Goal: Information Seeking & Learning: Learn about a topic

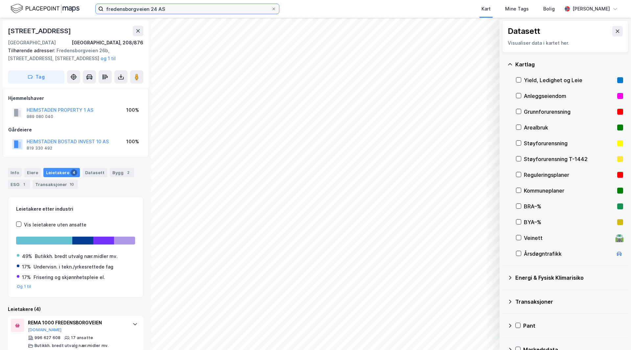
click at [191, 10] on input "fredensborgveien 24 AS" at bounding box center [188, 9] width 168 height 10
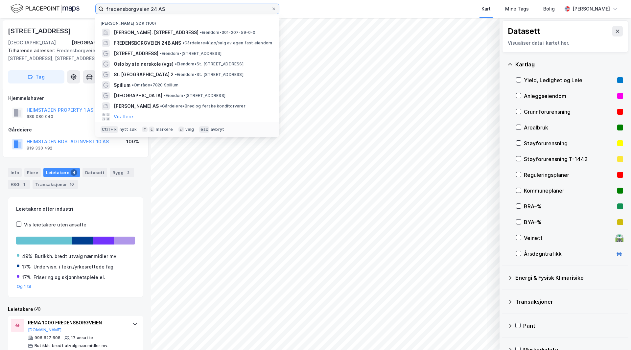
click at [192, 10] on input "fredensborgveien 24 AS" at bounding box center [188, 9] width 168 height 10
click at [163, 11] on input at bounding box center [192, 9] width 176 height 10
paste input "Rudsletta 24 Eiendom"
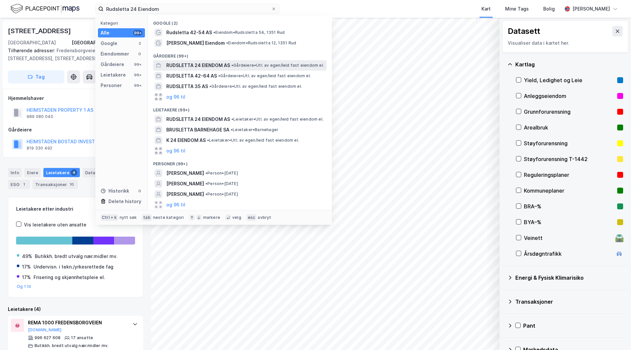
click at [210, 66] on span "RUDSLETTA 24 EIENDOM AS" at bounding box center [198, 65] width 64 height 8
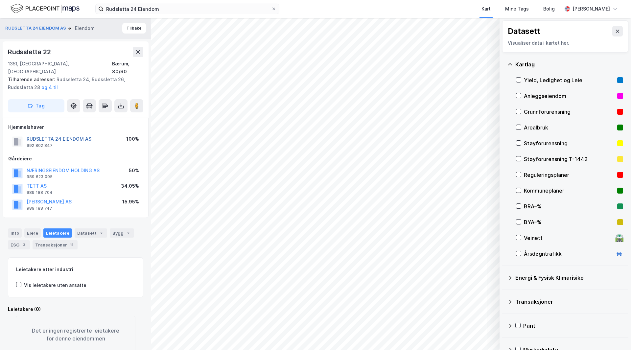
click at [0, 0] on button "RUDSLETTA 24 EIENDOM AS" at bounding box center [0, 0] width 0 height 0
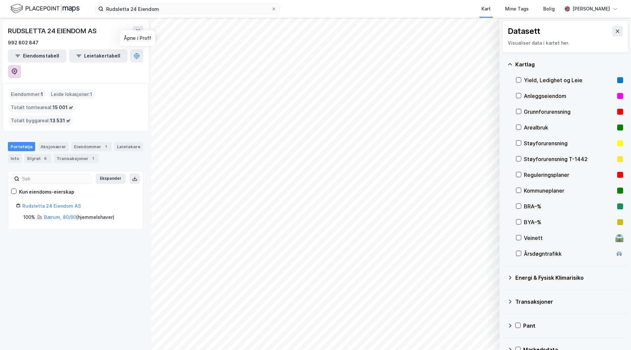
click at [17, 68] on icon at bounding box center [15, 71] width 6 height 7
click at [131, 5] on input "Rudsletta 24 Eiendom" at bounding box center [188, 9] width 168 height 10
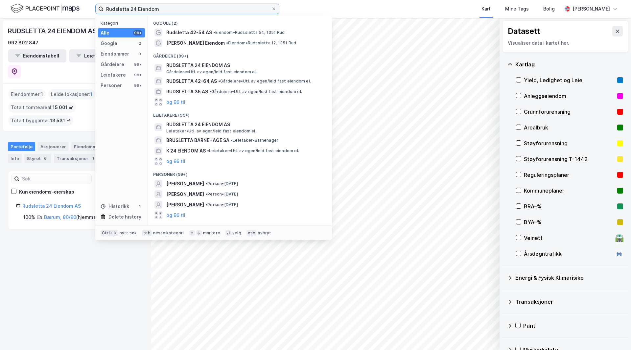
click at [131, 5] on input "Rudsletta 24 Eiendom" at bounding box center [188, 9] width 168 height 10
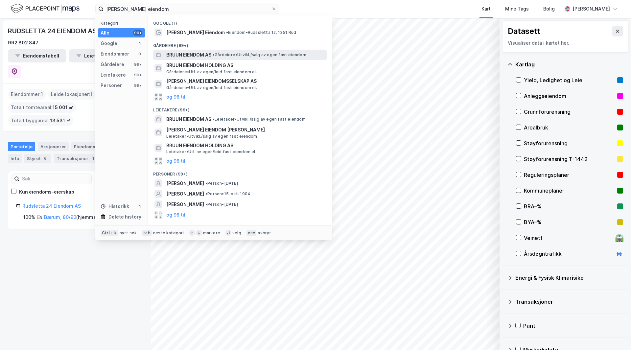
click at [215, 54] on span "•" at bounding box center [214, 54] width 2 height 5
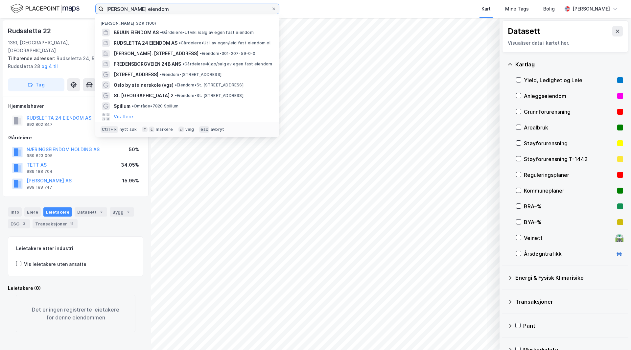
click at [152, 12] on input "[PERSON_NAME] eiendom" at bounding box center [188, 9] width 168 height 10
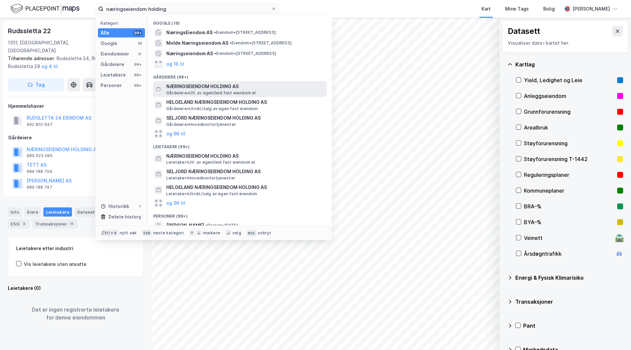
click at [193, 86] on span "NÆRINGSEIENDOM HOLDING AS" at bounding box center [245, 86] width 158 height 8
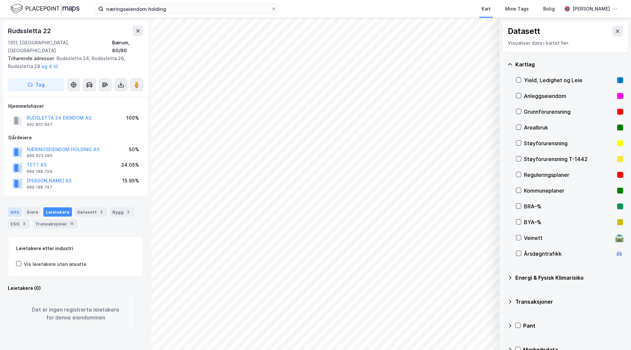
click at [14, 207] on div "Info" at bounding box center [15, 211] width 14 height 9
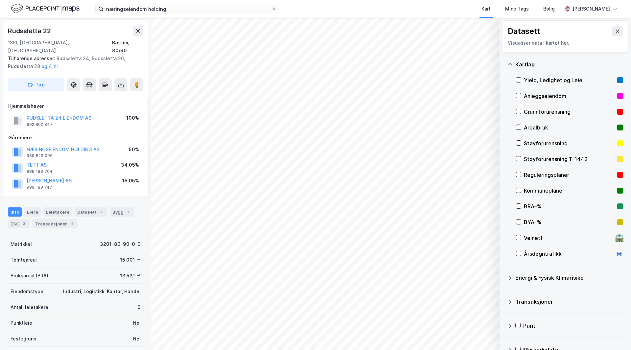
drag, startPoint x: 98, startPoint y: 267, endPoint x: 74, endPoint y: 267, distance: 24.7
click at [98, 209] on div "2" at bounding box center [101, 212] width 7 height 7
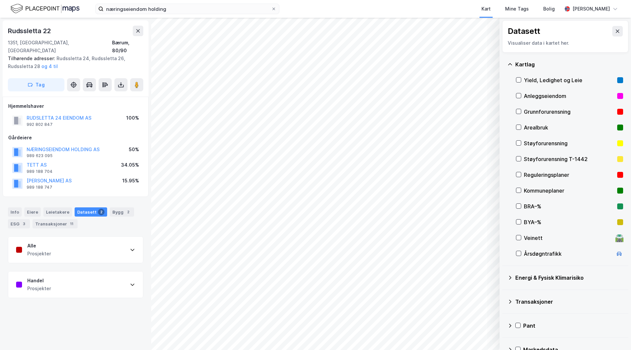
click at [129, 215] on div "Info [PERSON_NAME] Datasett 2 Bygg 2 ESG 3 Transaksjoner 11" at bounding box center [75, 217] width 135 height 21
click at [13, 219] on div "ESG 3" at bounding box center [19, 223] width 22 height 9
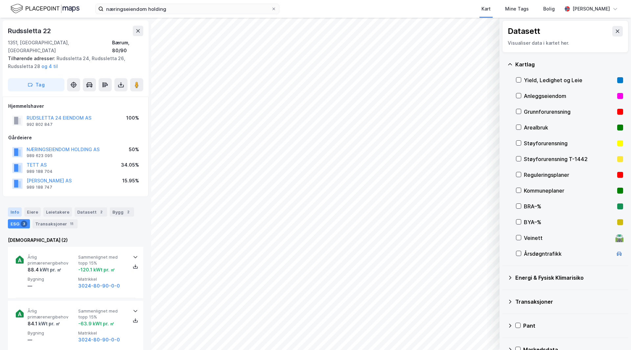
click at [18, 207] on div "Info" at bounding box center [15, 211] width 14 height 9
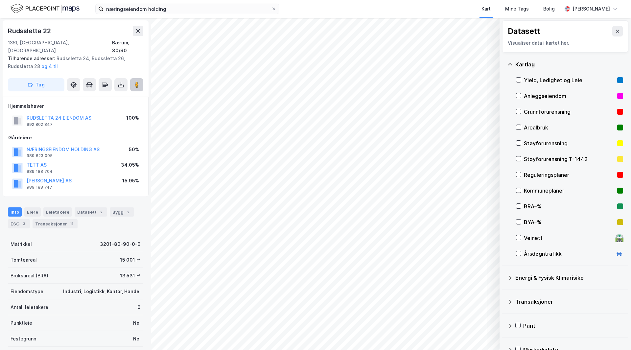
click at [140, 80] on button at bounding box center [136, 84] width 13 height 13
click at [50, 207] on div "Leietakere" at bounding box center [57, 211] width 29 height 9
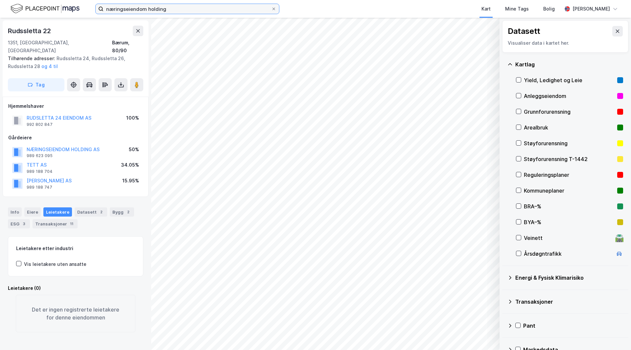
click at [115, 10] on input "næringseiendom holding" at bounding box center [188, 9] width 168 height 10
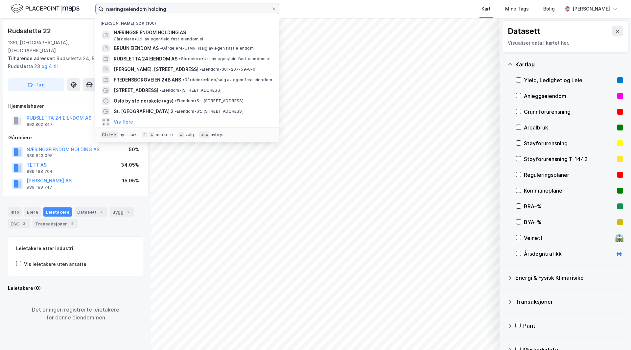
click at [115, 10] on input "næringseiendom holding" at bounding box center [188, 9] width 168 height 10
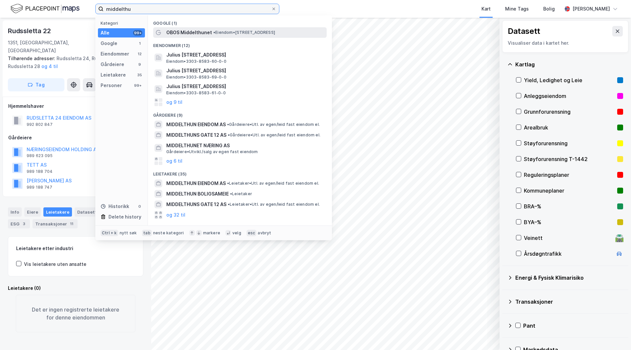
type input "middelthu"
click at [245, 35] on div "OBOS Middelthunet • Eiendom • [STREET_ADDRESS]" at bounding box center [245, 33] width 159 height 8
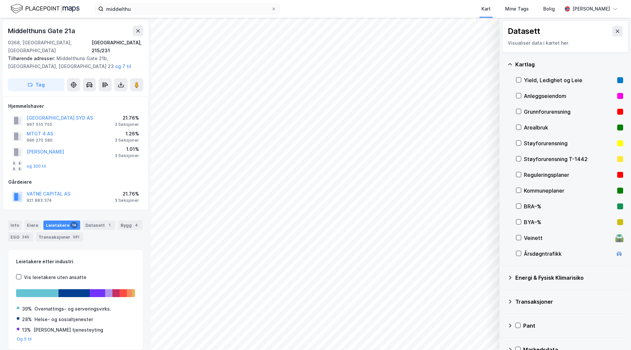
scroll to position [0, 0]
drag, startPoint x: 83, startPoint y: 173, endPoint x: 98, endPoint y: 179, distance: 15.5
click at [98, 179] on div "Gårdeiere VATNE CAPITAL AS 921 883 374 21.76% 3 Seksjoner" at bounding box center [75, 191] width 135 height 26
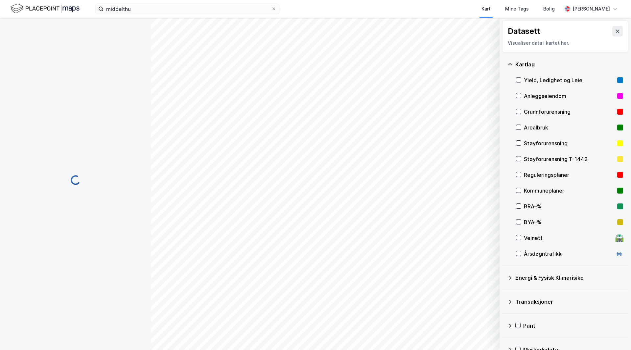
scroll to position [0, 0]
